Goal: Navigation & Orientation: Find specific page/section

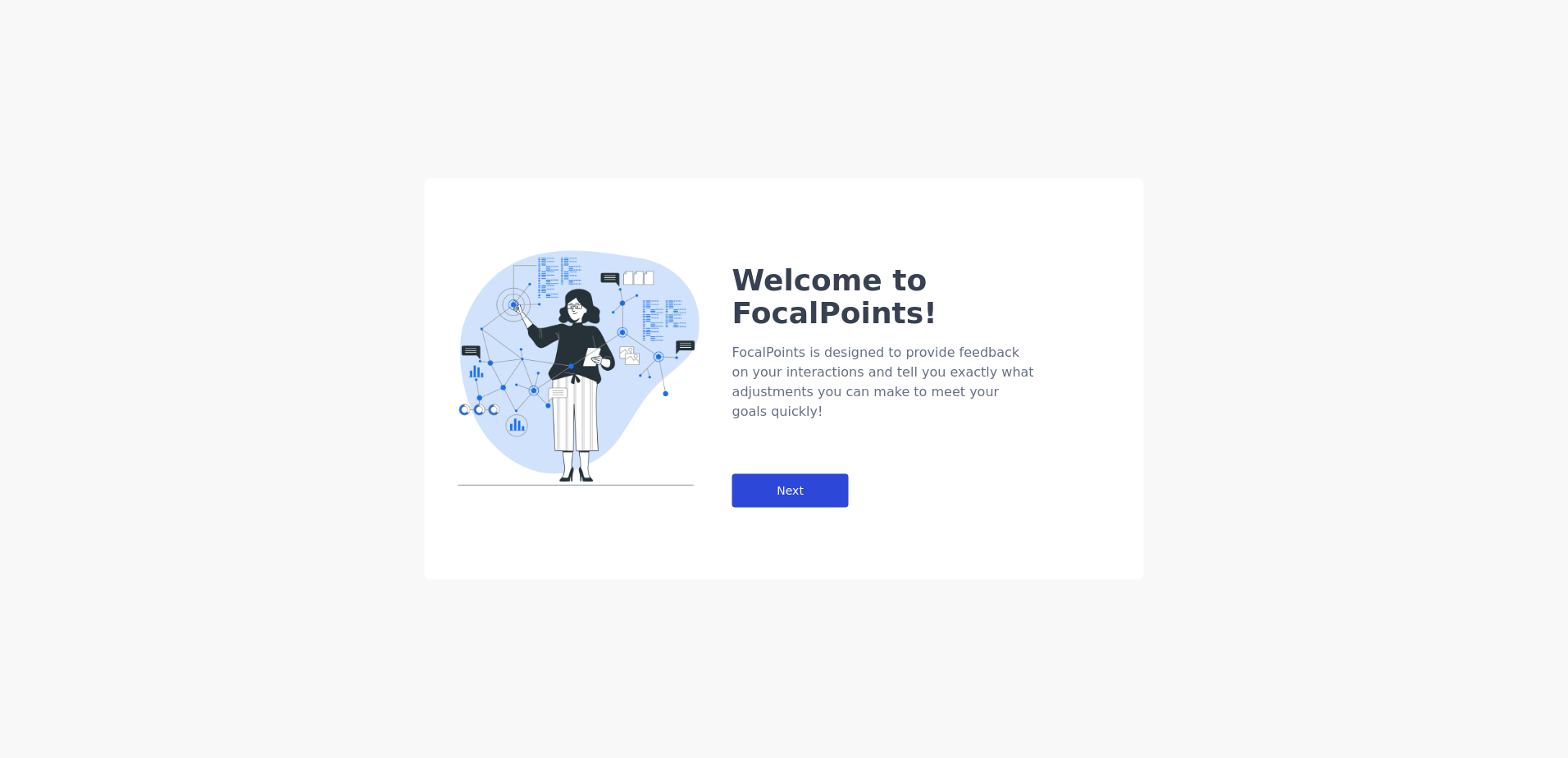
click at [763, 475] on div "Next" at bounding box center [790, 491] width 117 height 33
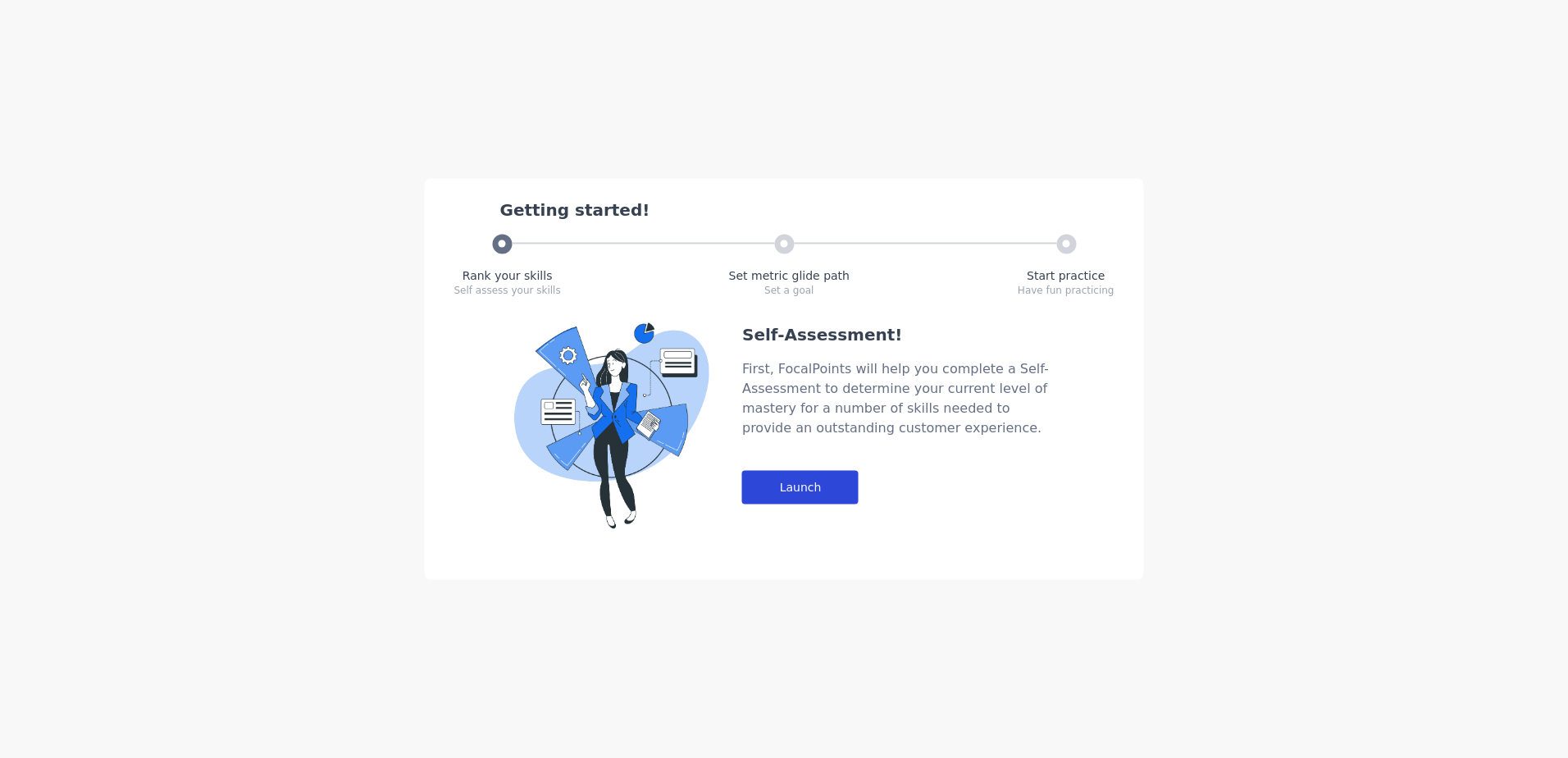
click at [797, 493] on div "Launch" at bounding box center [800, 487] width 117 height 33
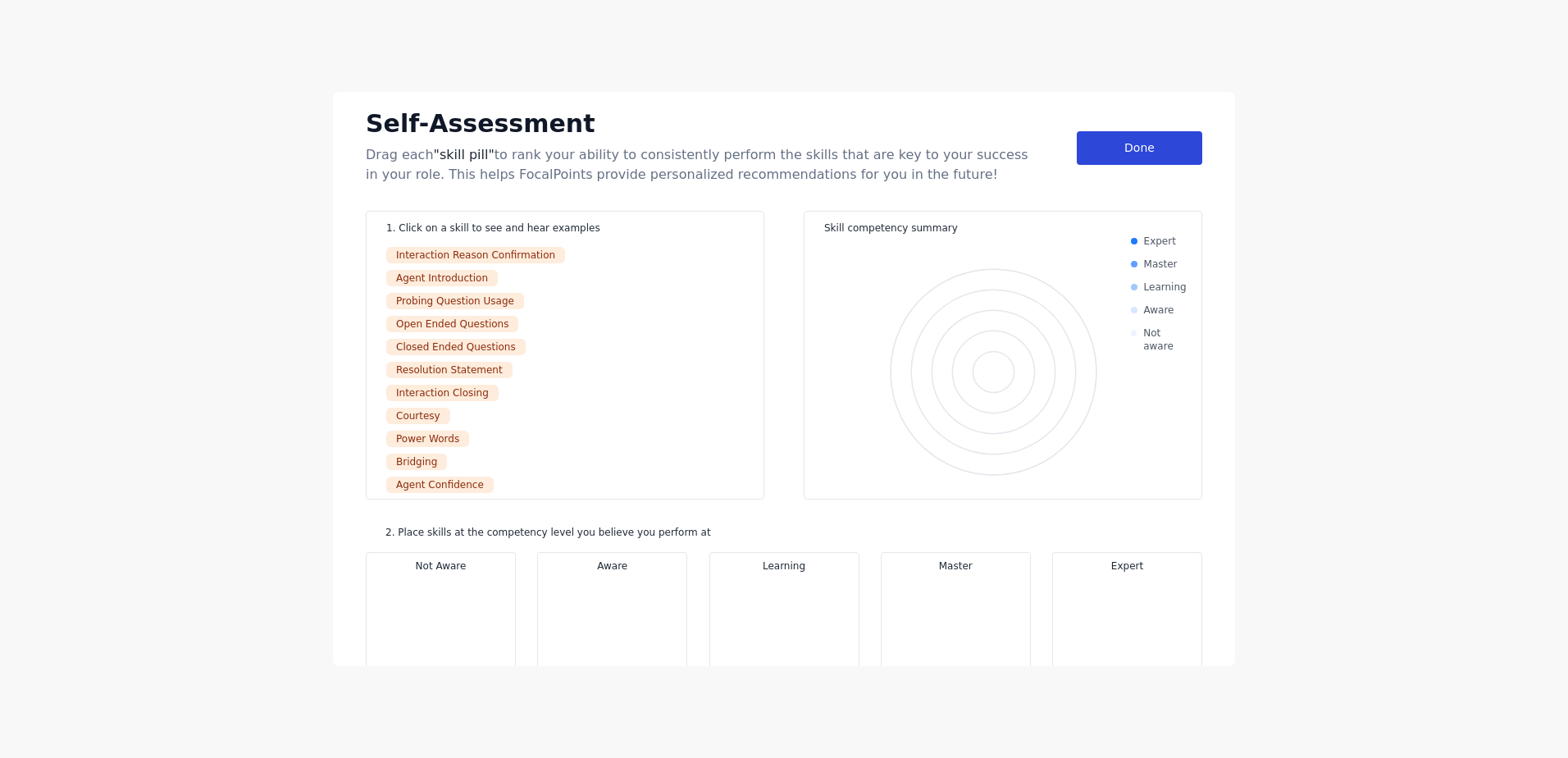
click at [1096, 149] on div "Done" at bounding box center [1140, 148] width 125 height 33
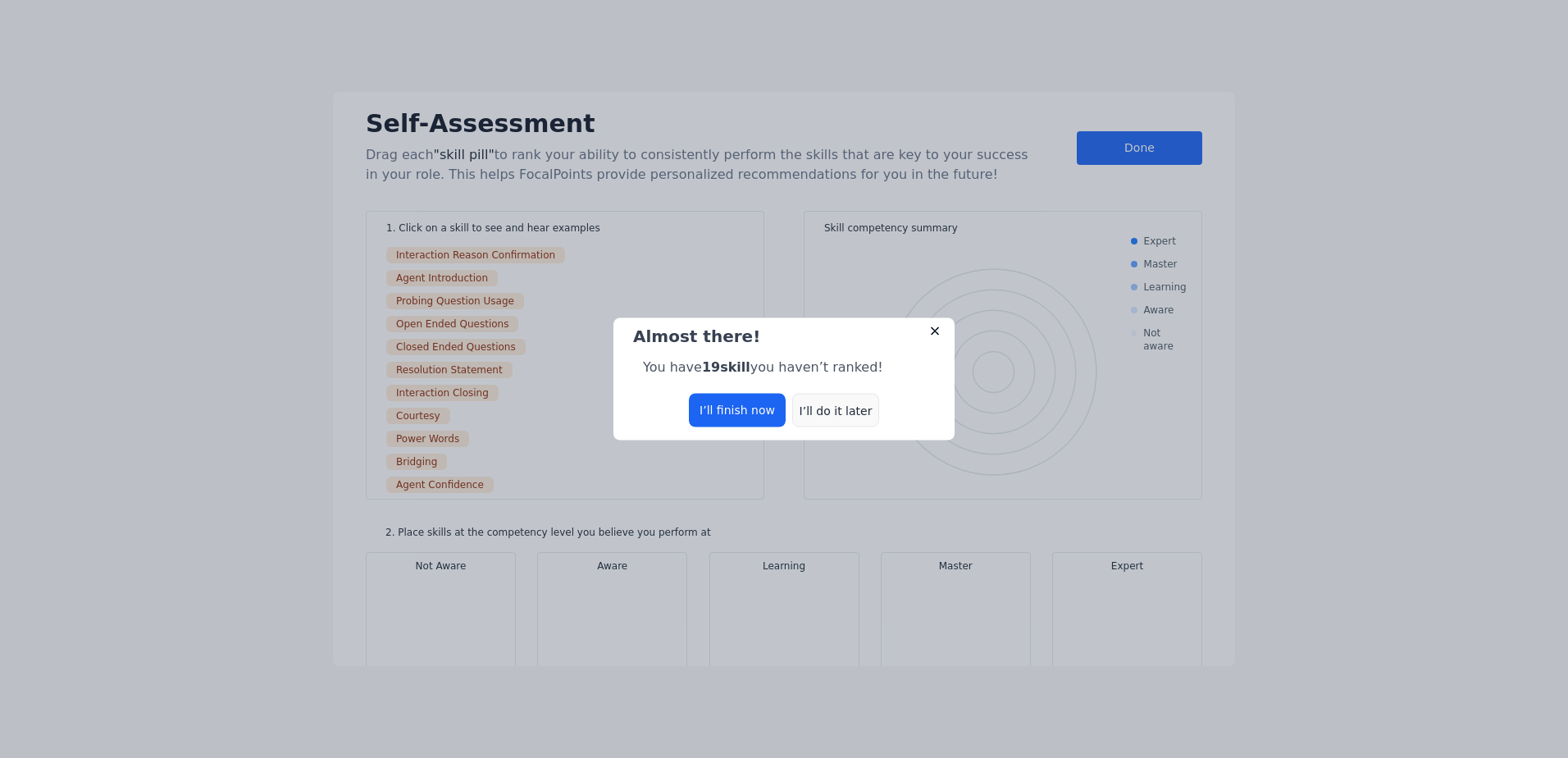
click at [821, 410] on div "I’ll do it later" at bounding box center [835, 411] width 87 height 33
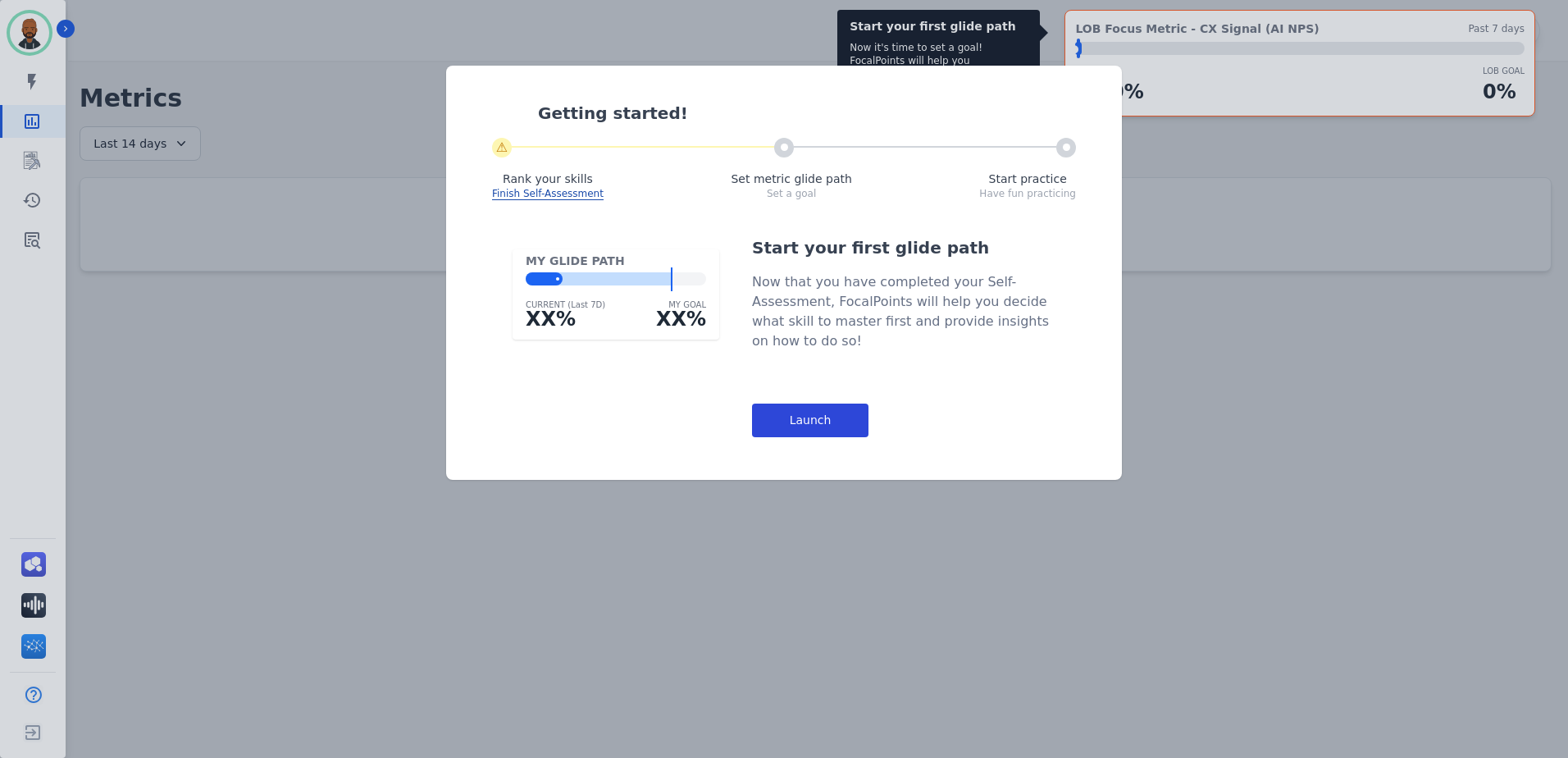
click at [827, 421] on div "Launch" at bounding box center [809, 421] width 117 height 33
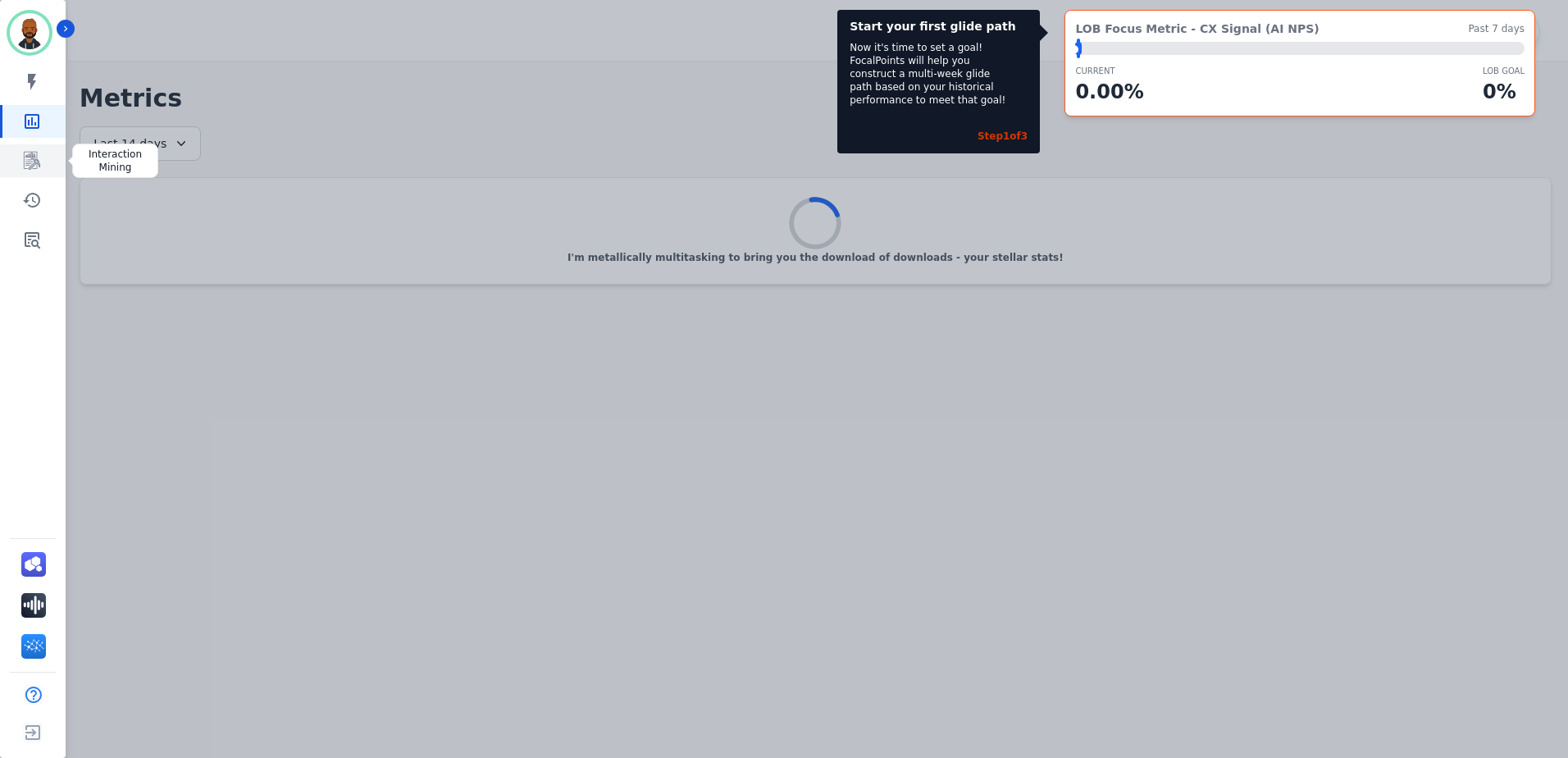
click at [38, 159] on icon "Sidebar" at bounding box center [32, 161] width 20 height 20
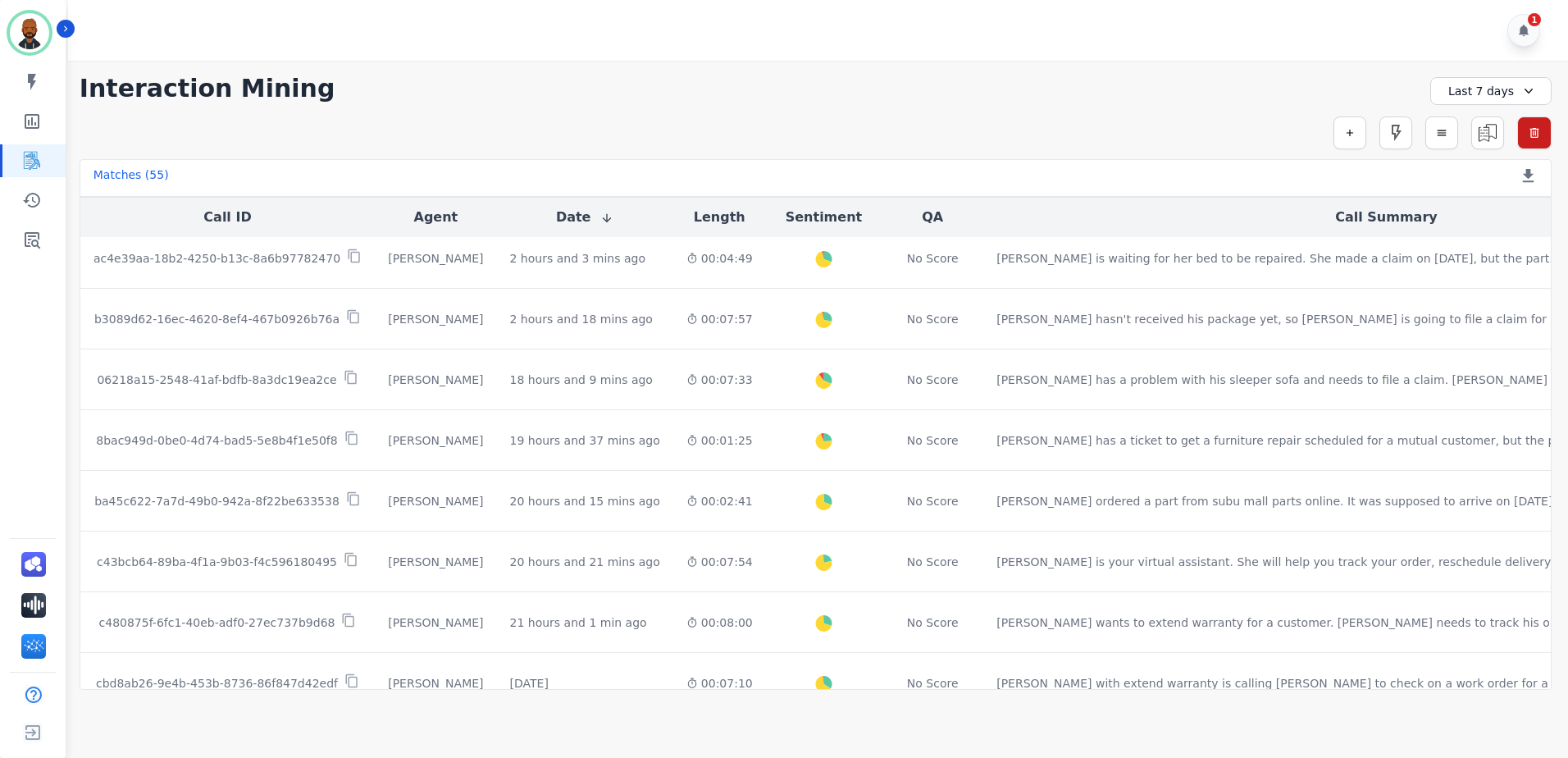
scroll to position [164, 0]
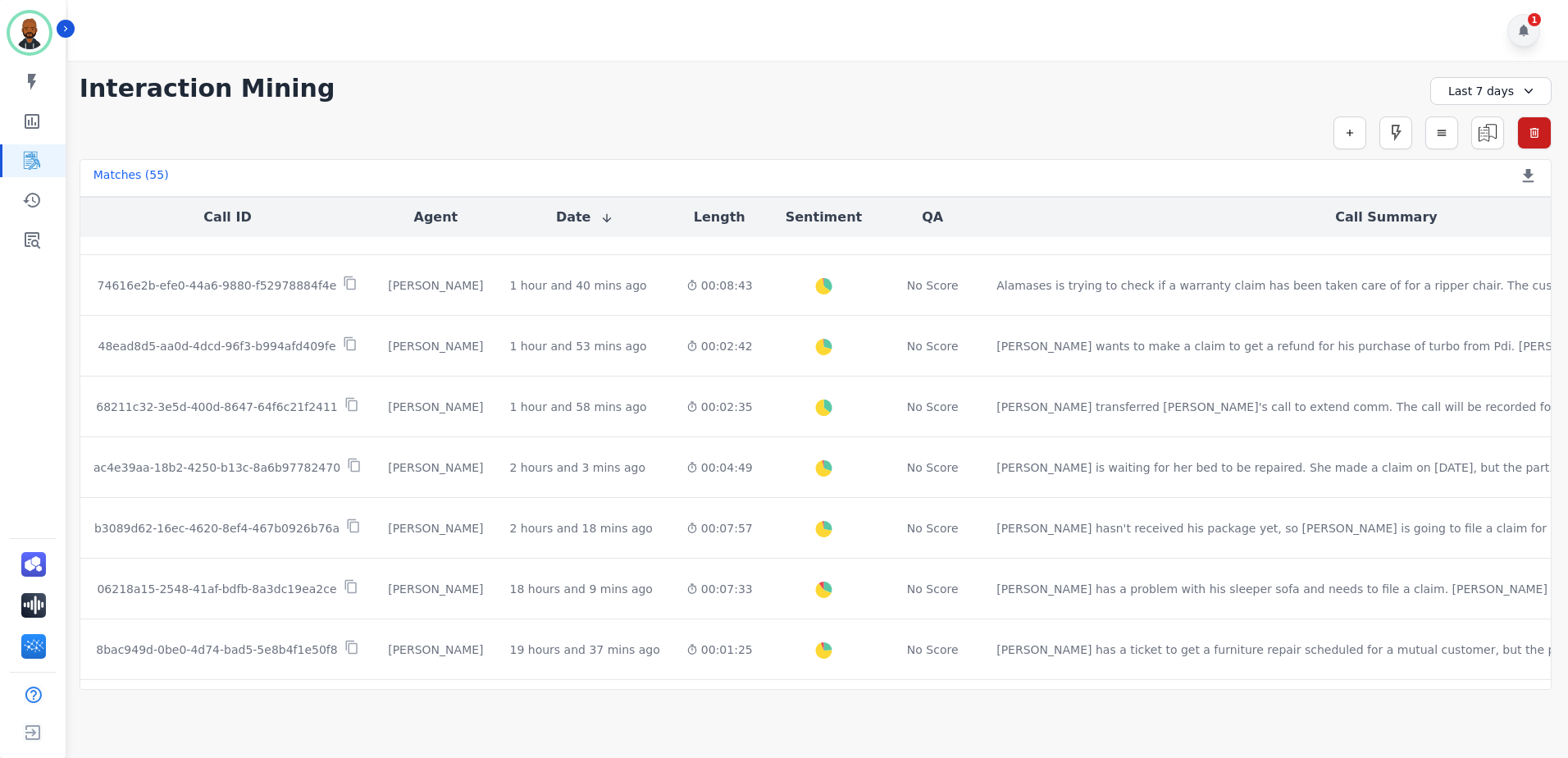
click at [1525, 32] on icon at bounding box center [1524, 30] width 10 height 12
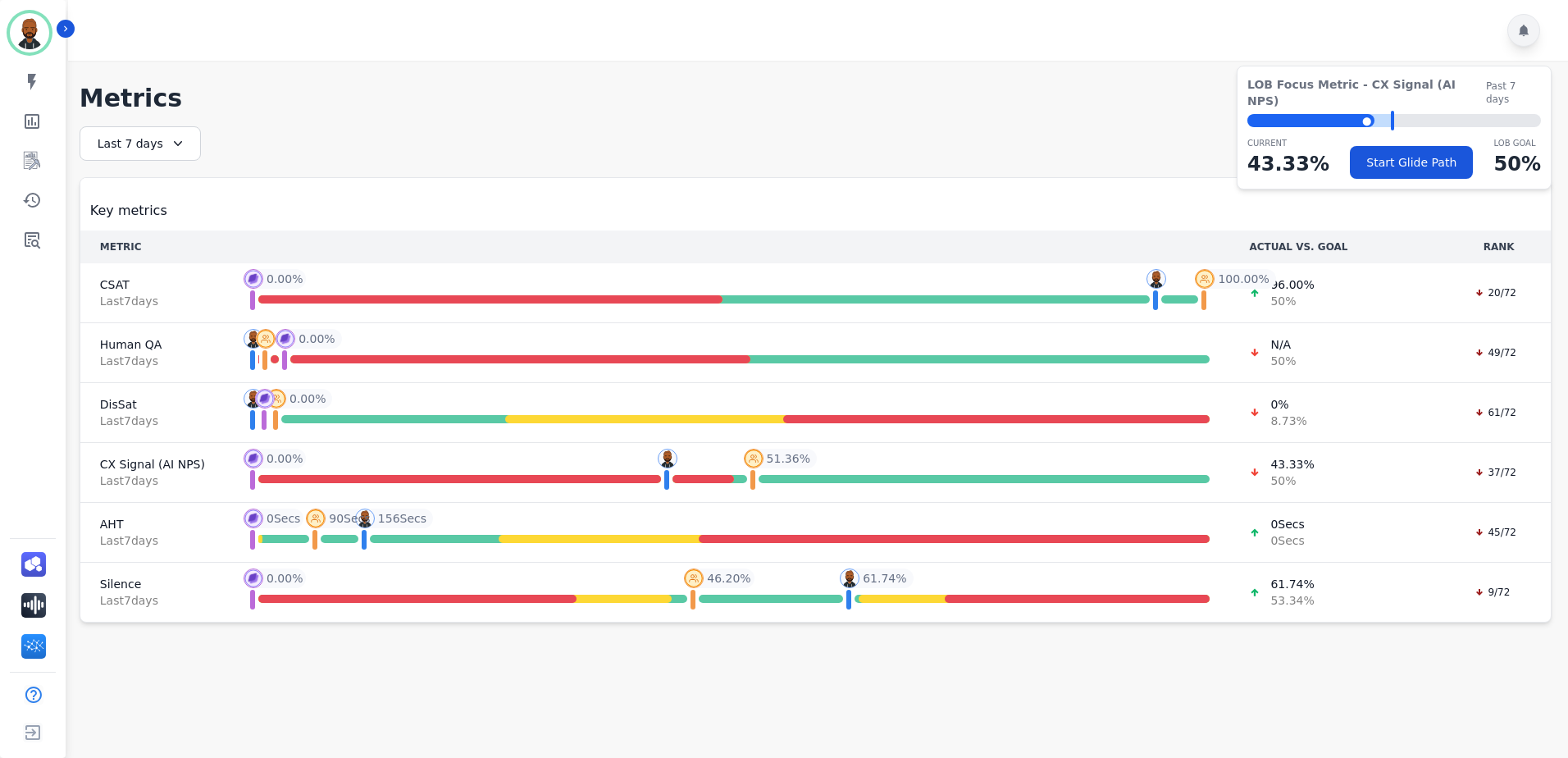
click at [1525, 39] on div at bounding box center [1523, 29] width 32 height 32
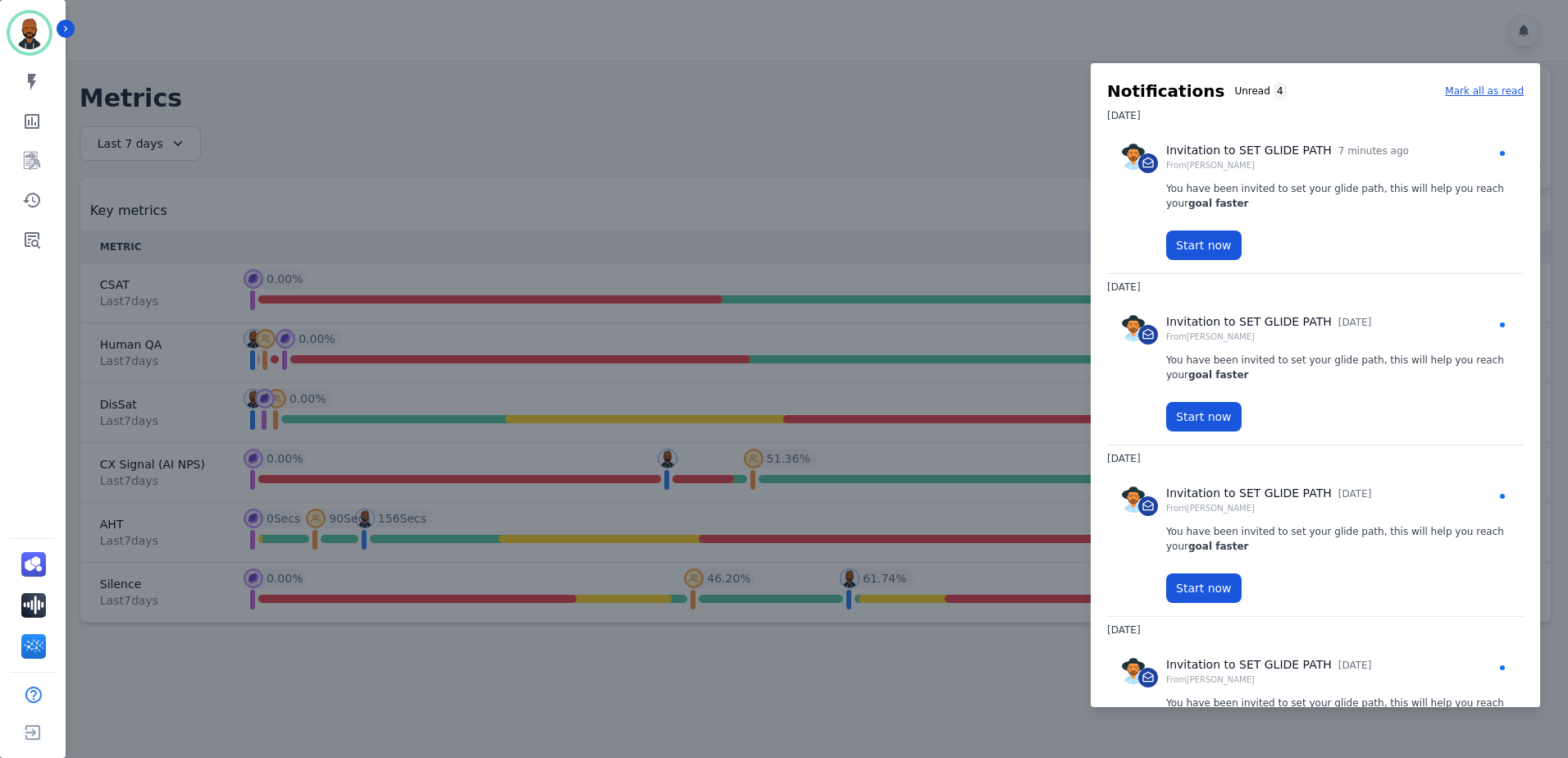
click at [686, 128] on div at bounding box center [784, 379] width 1568 height 758
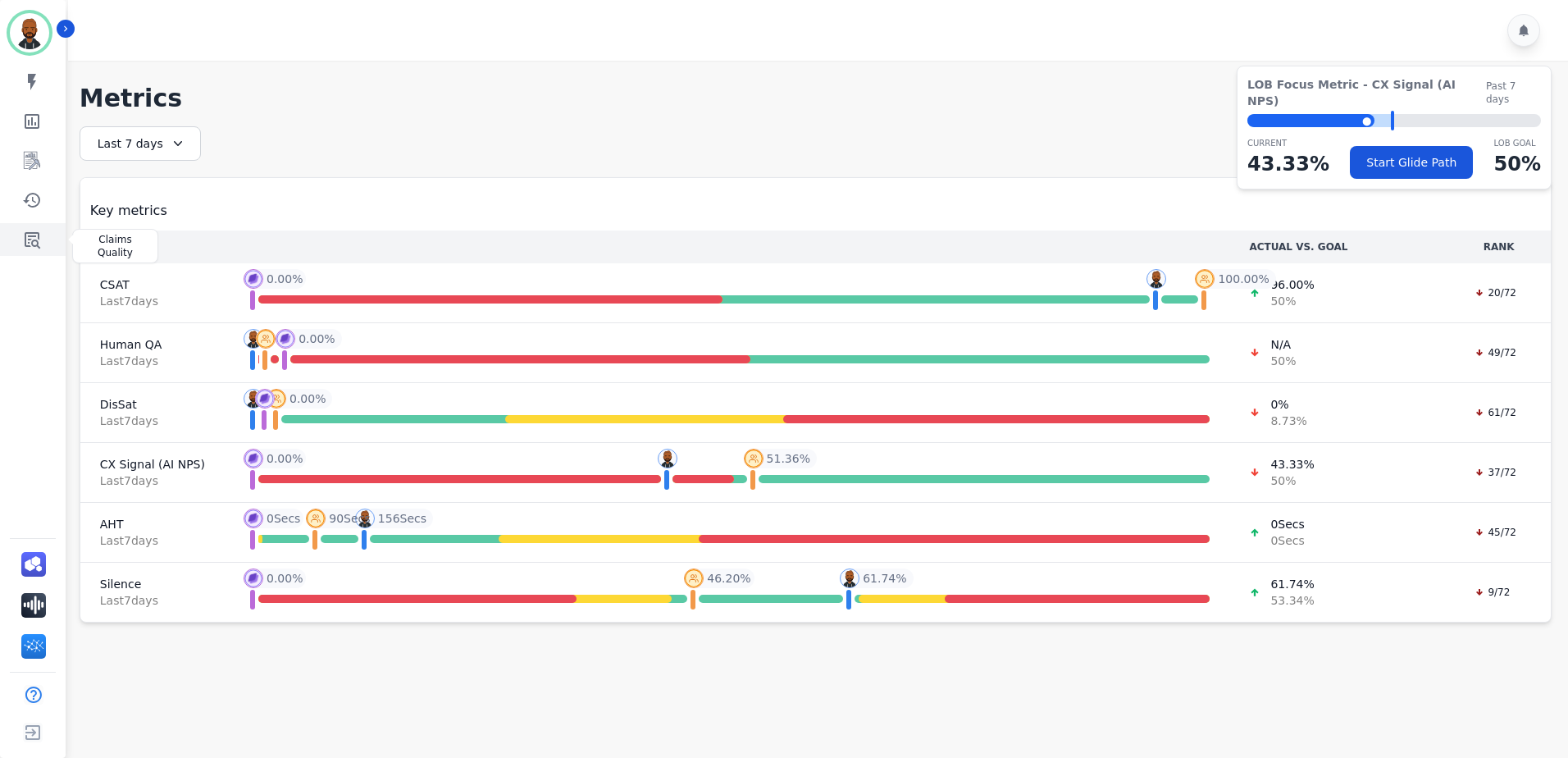
click at [38, 239] on icon "Sidebar" at bounding box center [32, 240] width 16 height 17
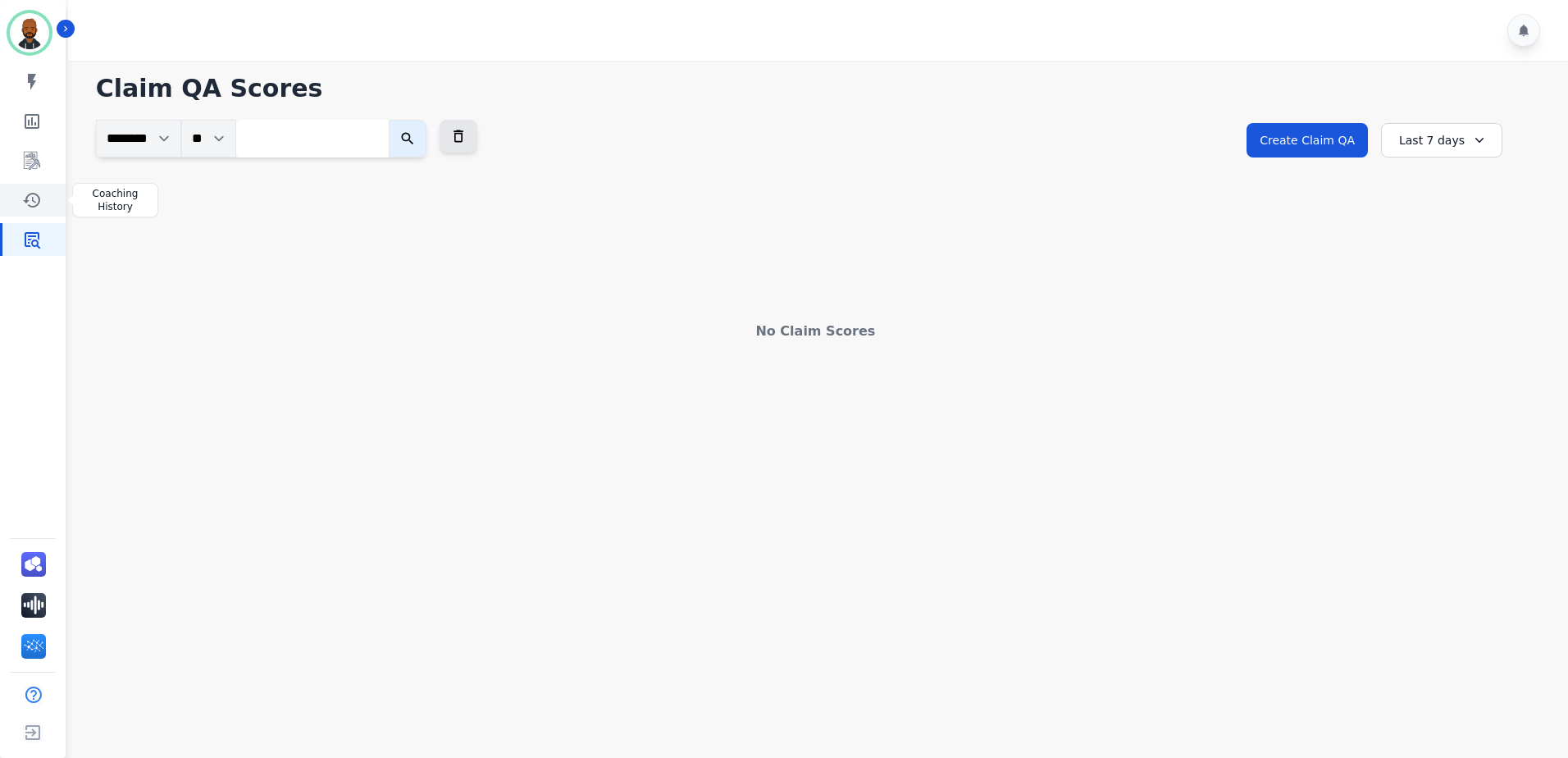
click at [28, 199] on icon "Sidebar" at bounding box center [32, 200] width 20 height 20
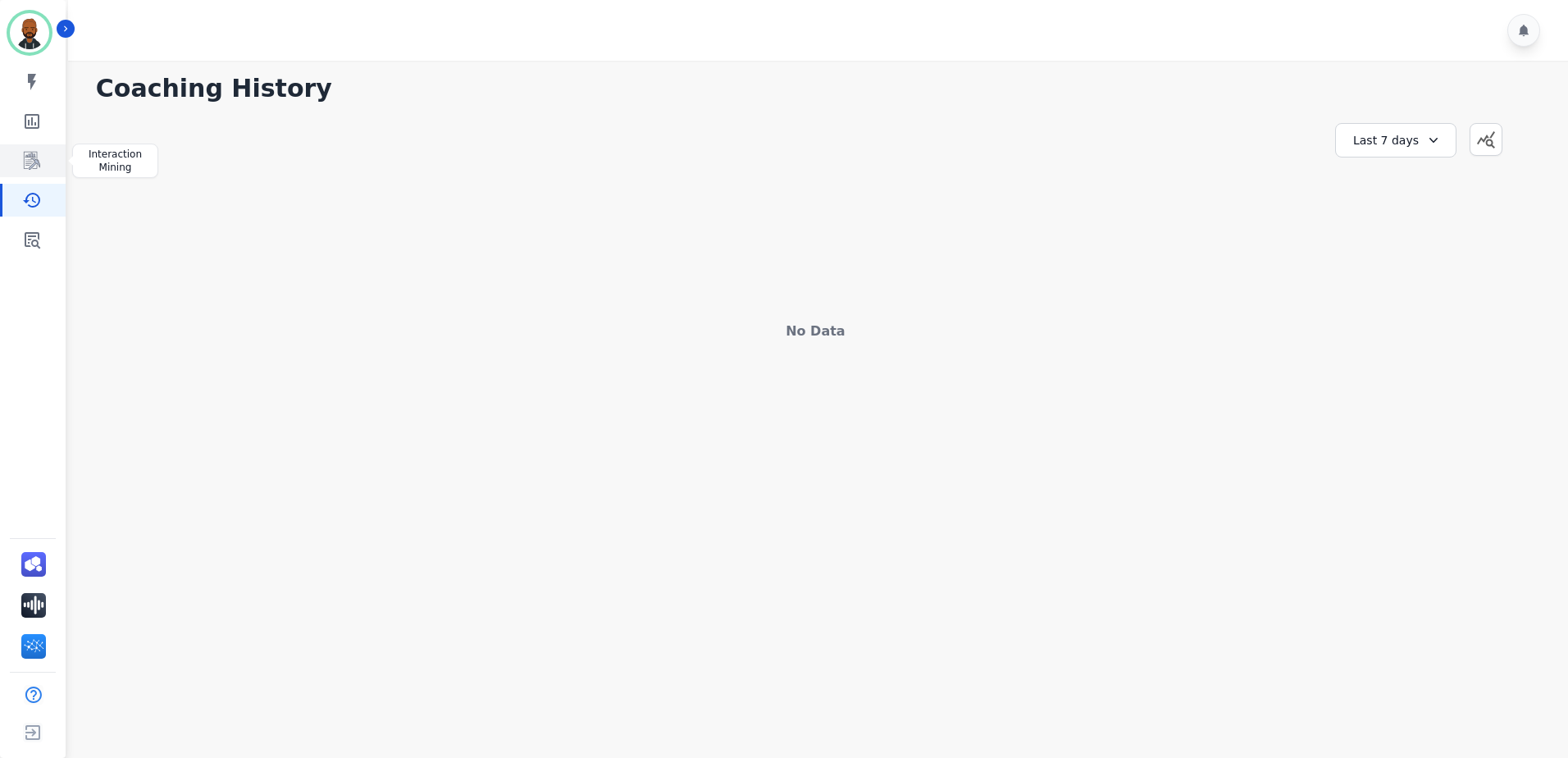
click at [28, 164] on icon "Sidebar" at bounding box center [31, 161] width 17 height 18
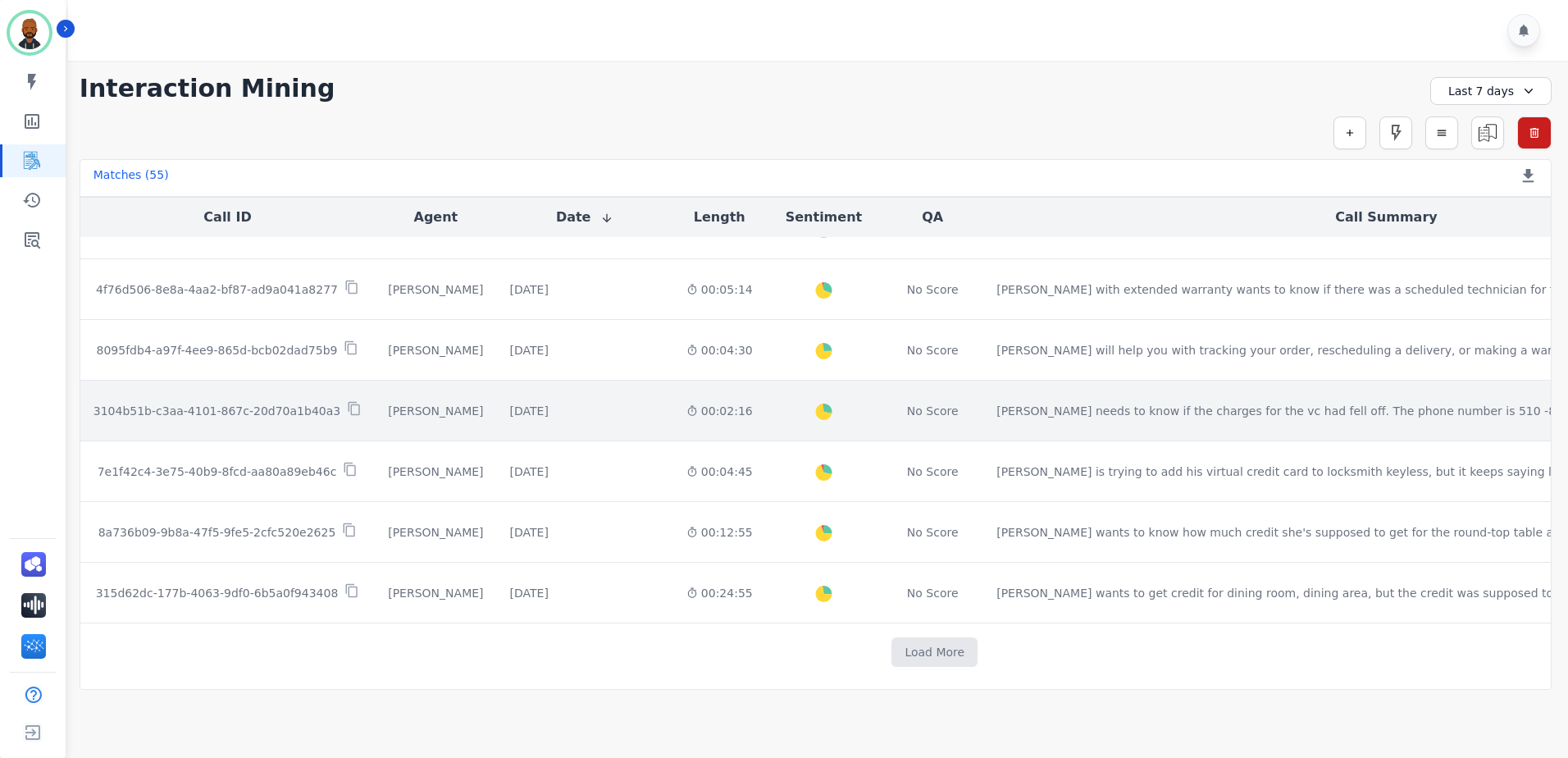
scroll to position [831, 0]
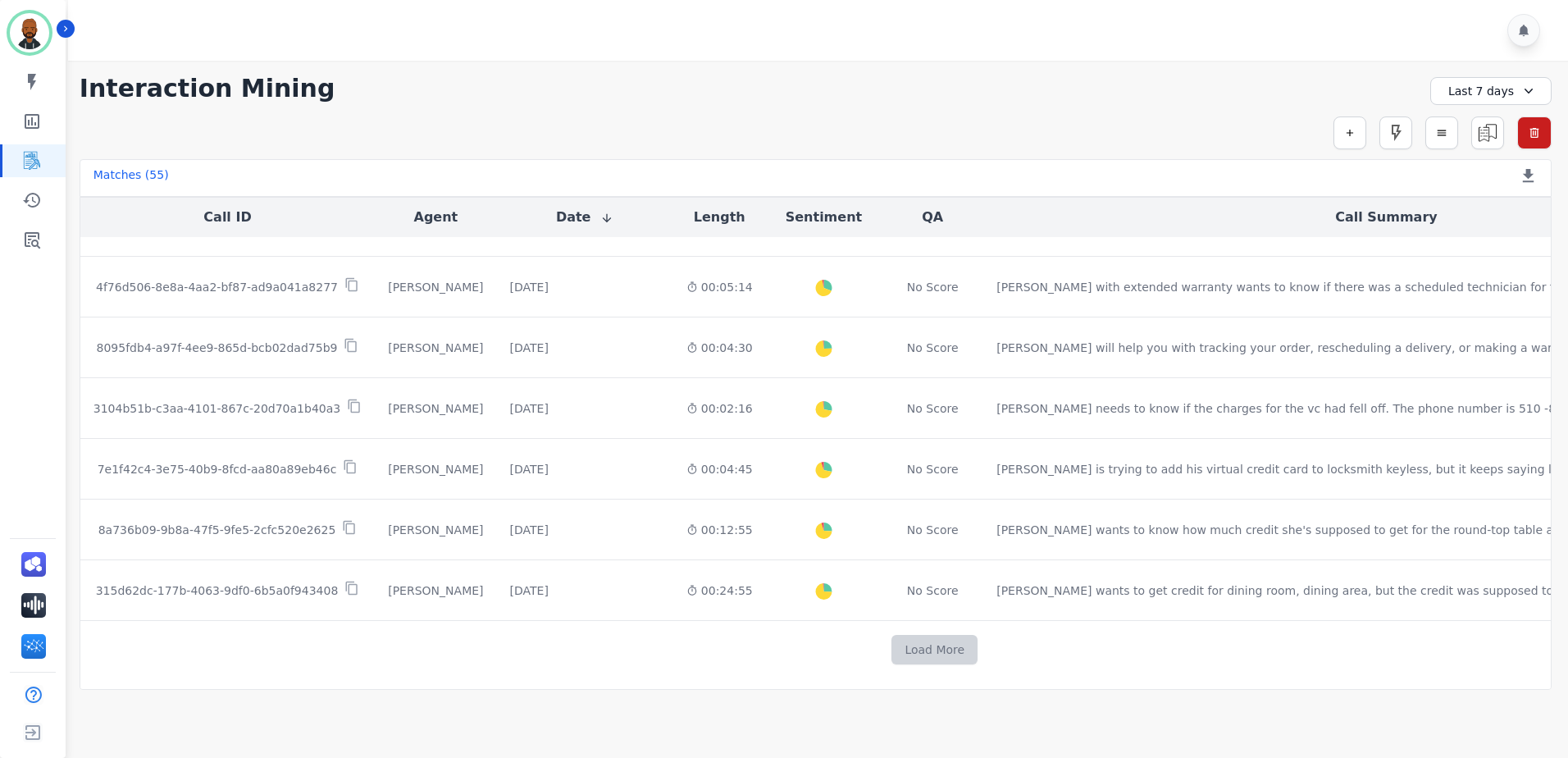
click at [892, 649] on button "Load More" at bounding box center [935, 650] width 86 height 29
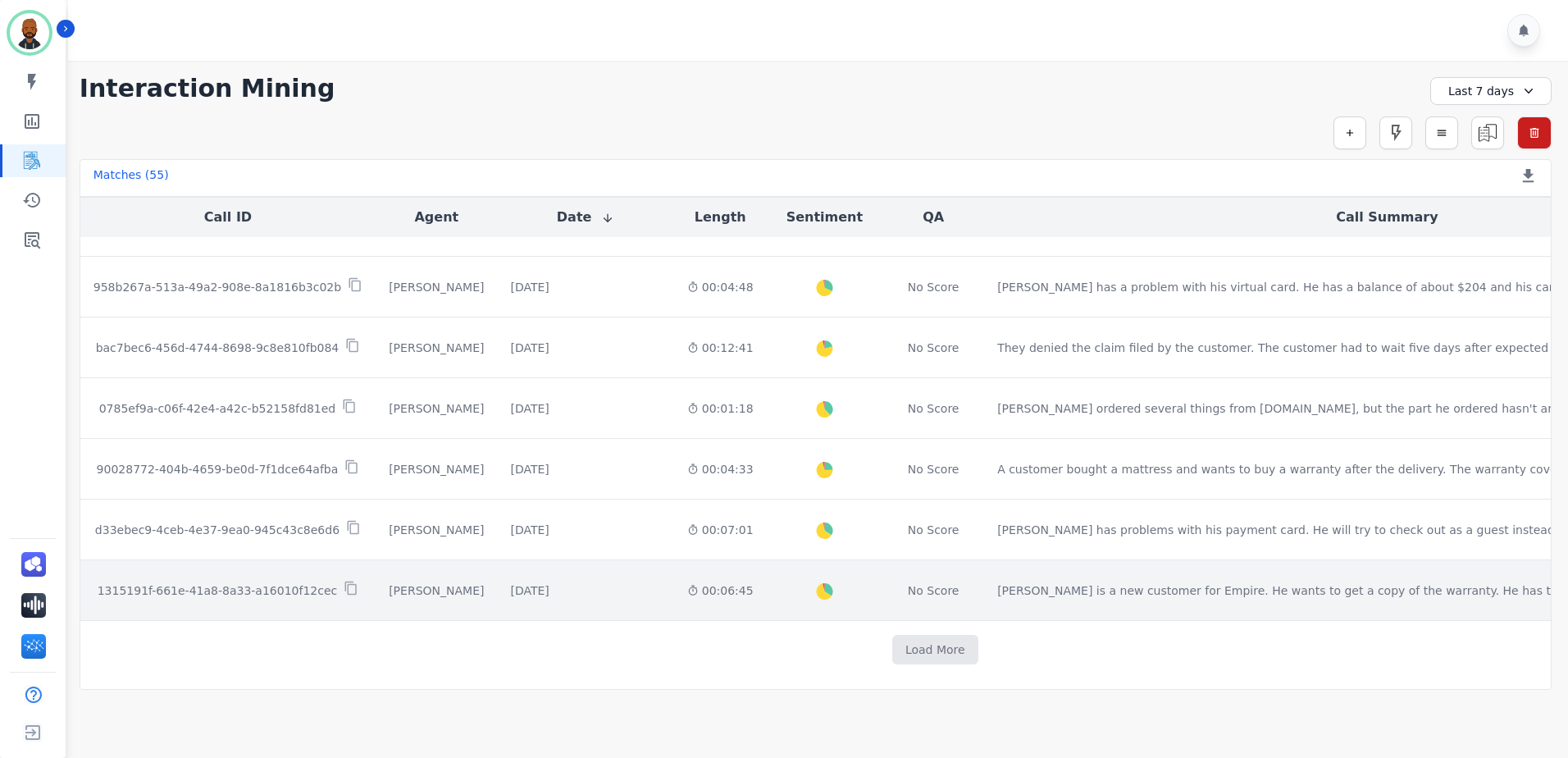
scroll to position [2034, 0]
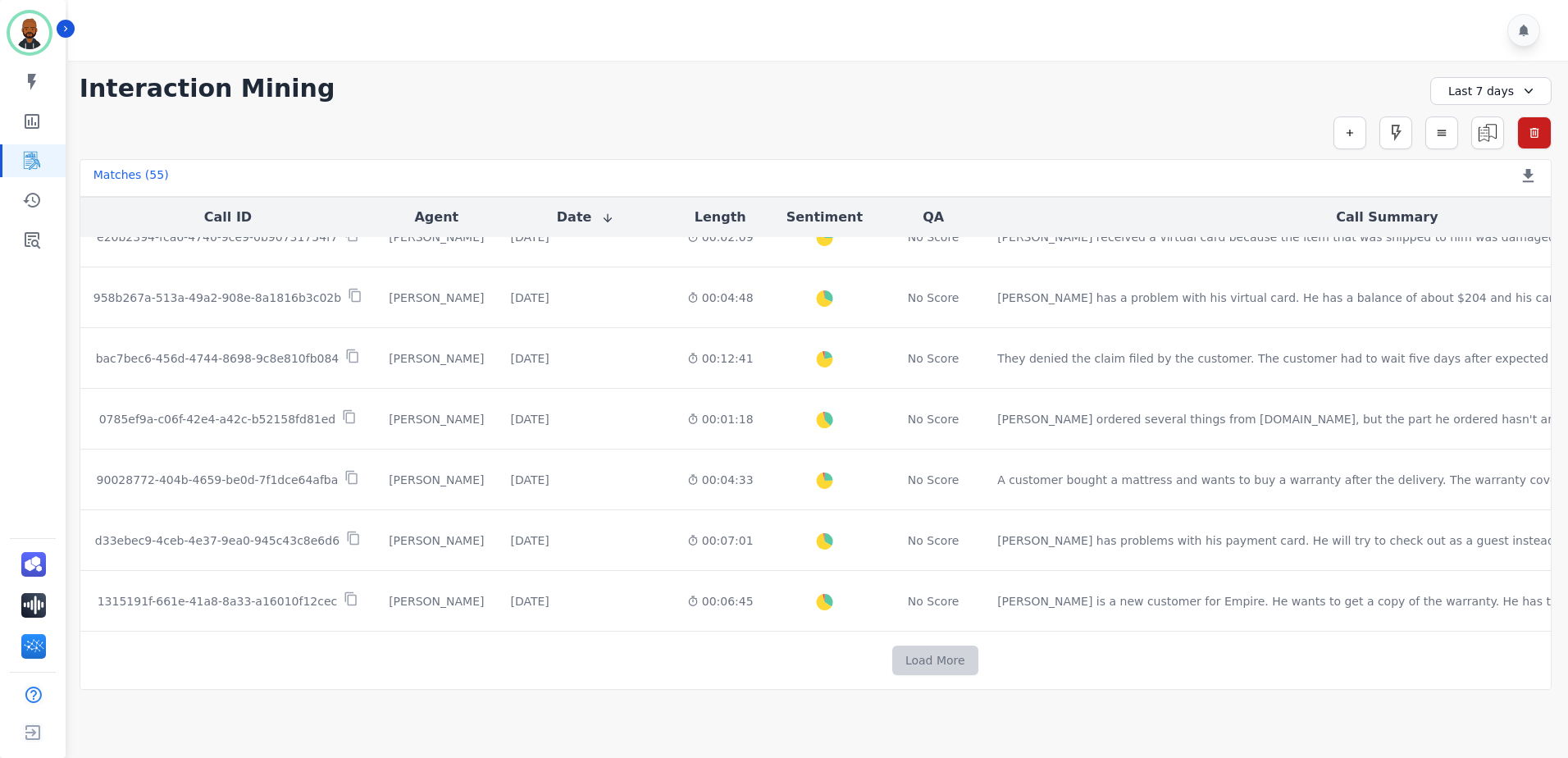
click at [892, 651] on button "Load More" at bounding box center [935, 661] width 86 height 29
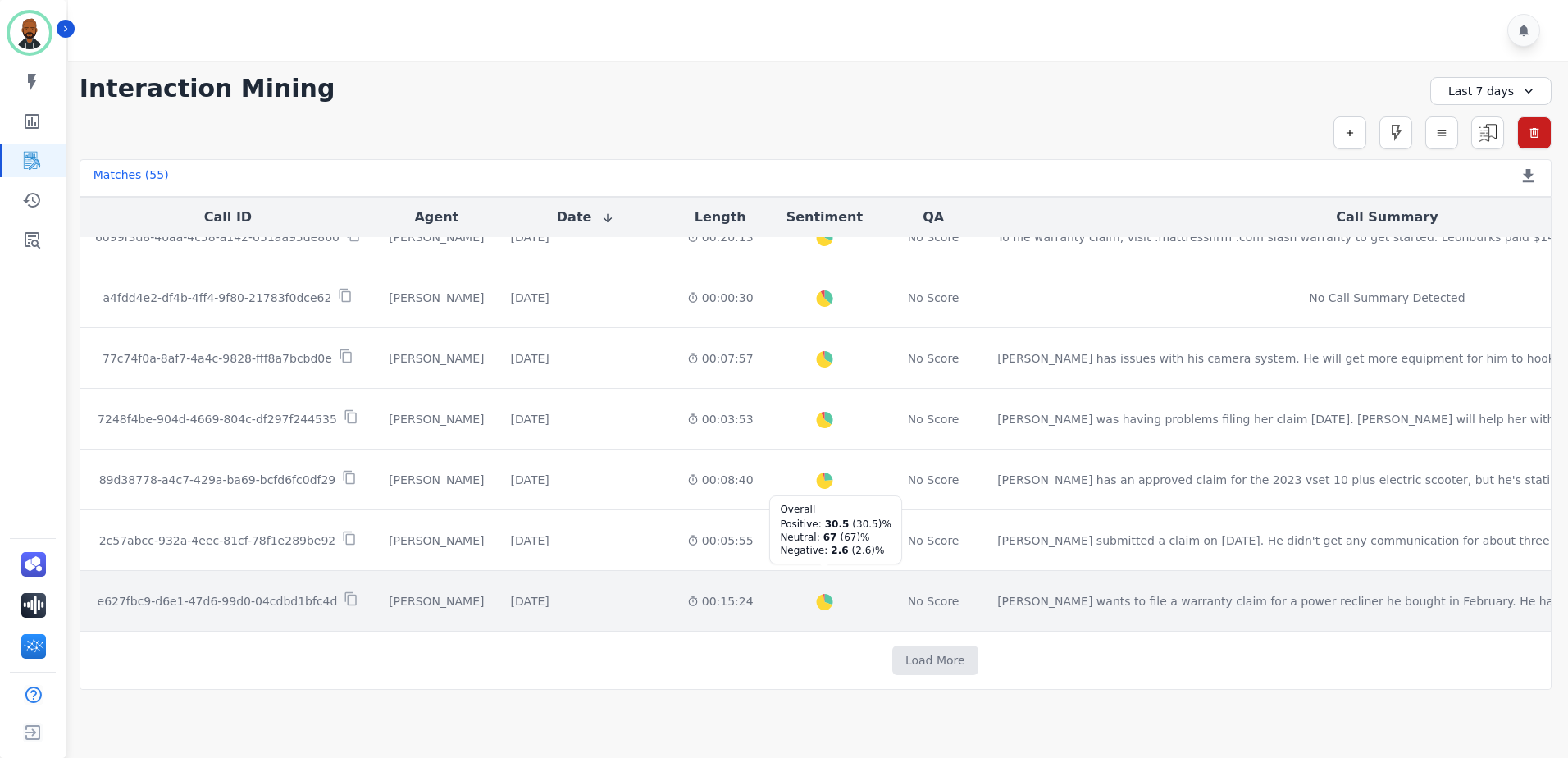
scroll to position [2945, 0]
